Goal: Task Accomplishment & Management: Manage account settings

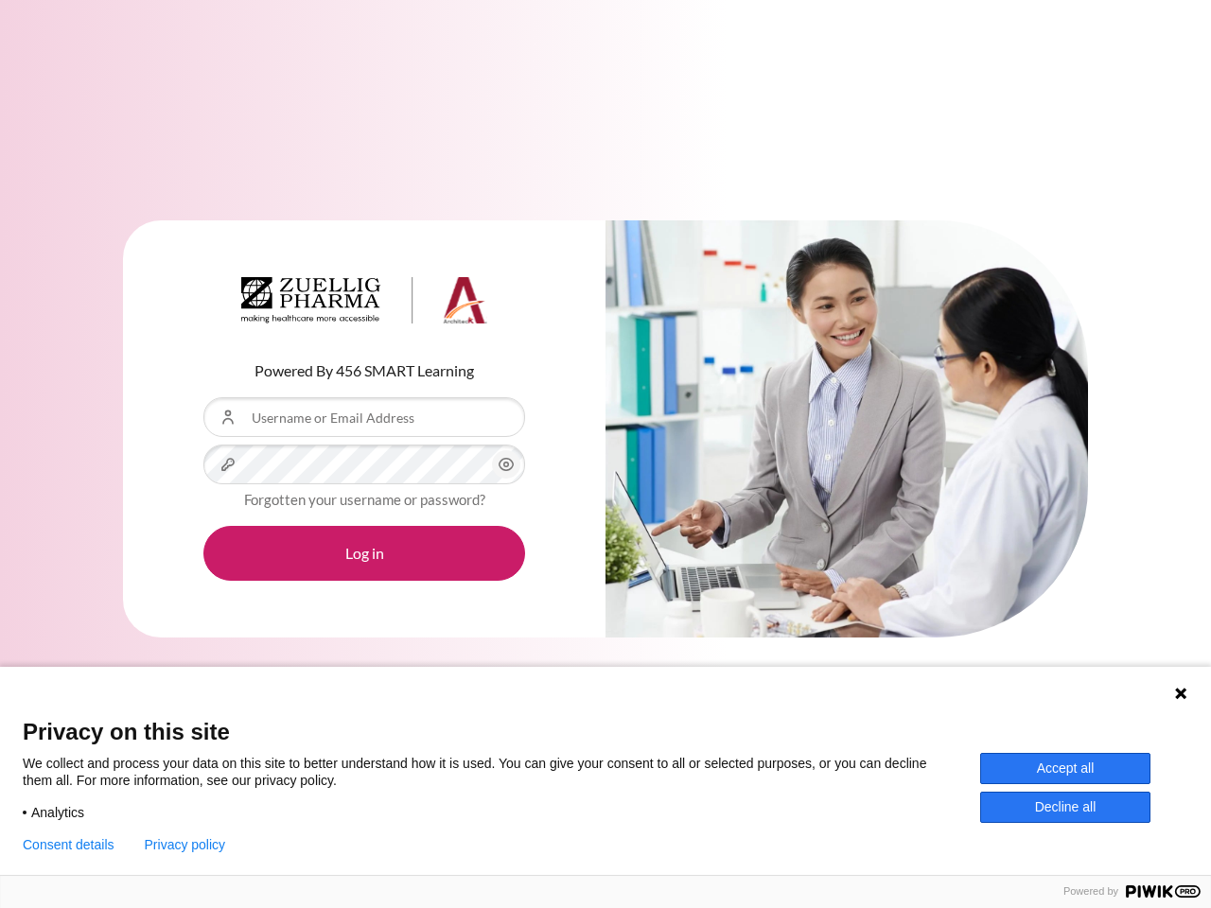
click at [605, 454] on div "Content" at bounding box center [846, 429] width 482 height 418
click at [506, 464] on icon "Content" at bounding box center [506, 464] width 23 height 23
click at [364, 553] on button "Log in" at bounding box center [364, 553] width 322 height 55
click at [1181, 693] on icon at bounding box center [1180, 693] width 11 height 11
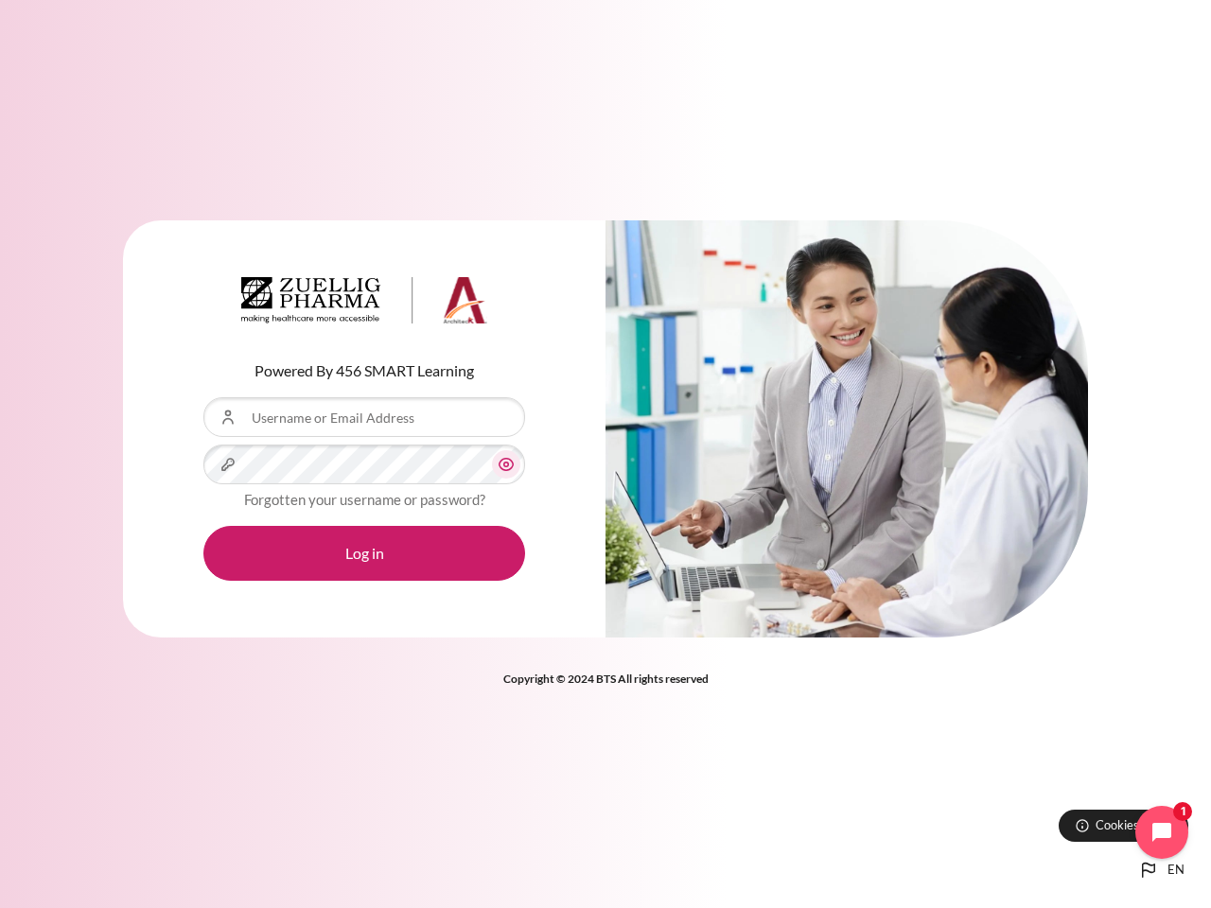
click at [1065, 768] on div "Powered By 456 SMART Learning Username or Email Address Password Forgotten your…" at bounding box center [605, 454] width 1211 height 908
click at [1065, 807] on div "Powered By 456 SMART Learning Username or Email Address Password Forgotten your…" at bounding box center [605, 454] width 1211 height 908
click at [68, 845] on div "Powered By 456 SMART Learning Username or Email Address Password Forgotten your…" at bounding box center [605, 454] width 1211 height 908
